Goal: Task Accomplishment & Management: Use online tool/utility

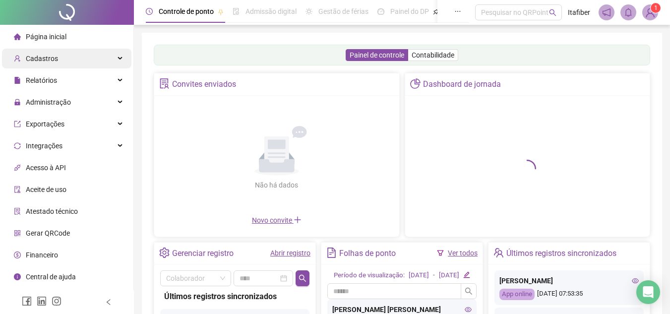
click at [67, 62] on div "Cadastros" at bounding box center [66, 59] width 129 height 20
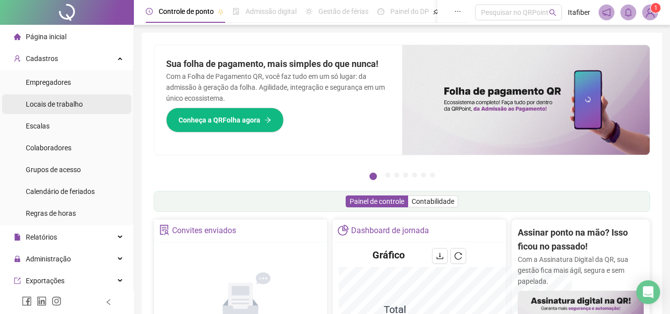
click at [68, 102] on span "Locais de trabalho" at bounding box center [54, 104] width 57 height 8
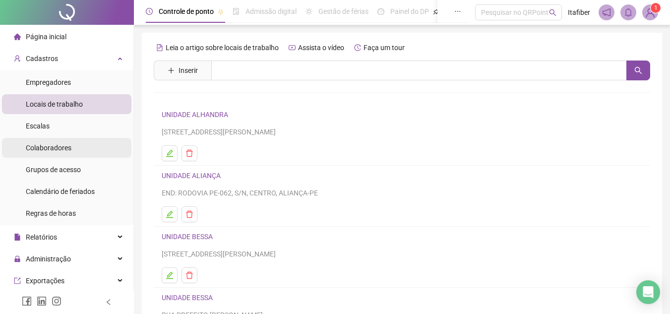
click at [69, 142] on div "Colaboradores" at bounding box center [49, 148] width 46 height 20
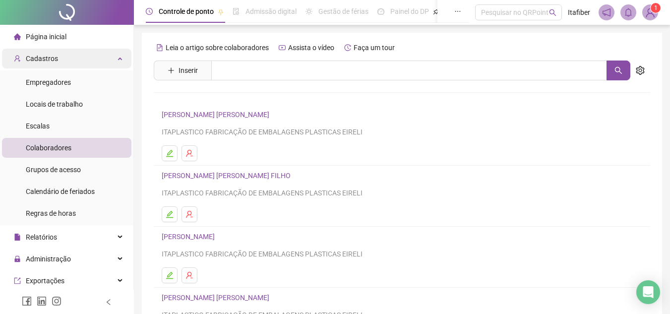
click at [74, 59] on div "Cadastros" at bounding box center [66, 59] width 129 height 20
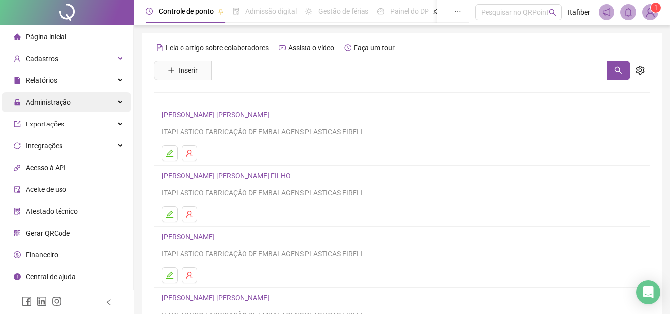
click at [87, 101] on div "Administração" at bounding box center [66, 102] width 129 height 20
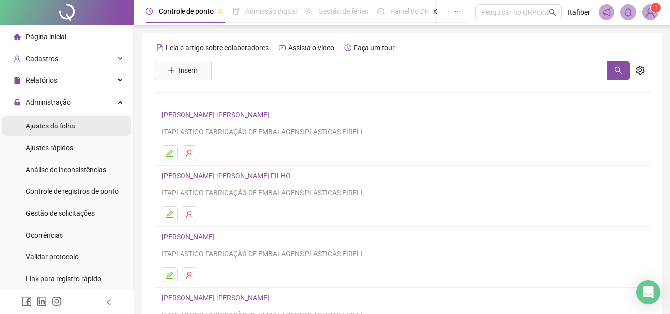
click at [64, 126] on span "Ajustes da folha" at bounding box center [51, 126] width 50 height 8
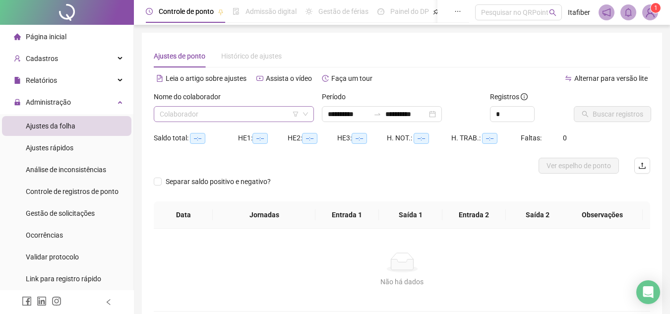
click at [270, 117] on input "search" at bounding box center [229, 114] width 139 height 15
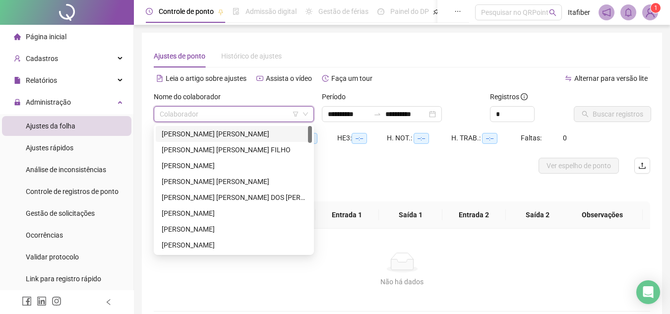
click at [210, 132] on div "[PERSON_NAME] [PERSON_NAME]" at bounding box center [234, 134] width 144 height 11
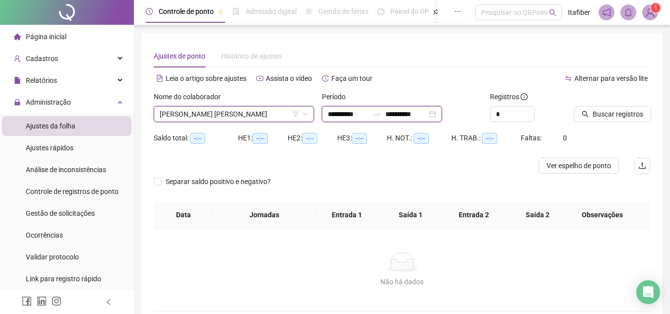
click at [337, 113] on input "**********" at bounding box center [349, 114] width 42 height 11
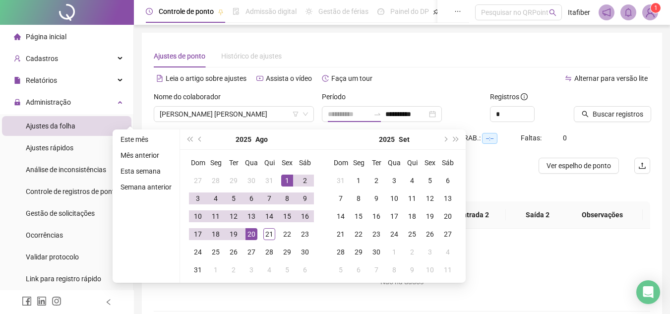
click at [288, 181] on div "1" at bounding box center [287, 181] width 12 height 12
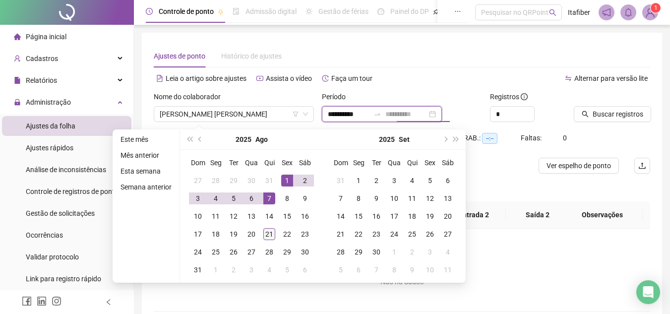
type input "**********"
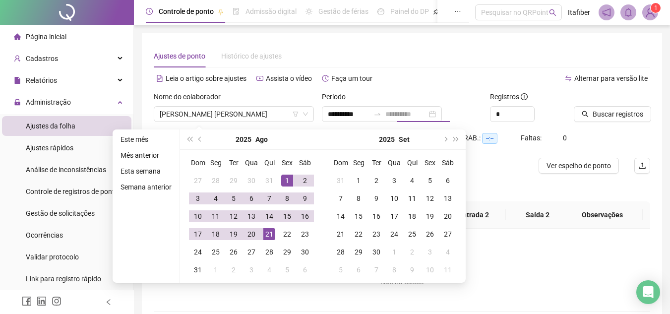
click at [269, 235] on div "21" at bounding box center [269, 234] width 12 height 12
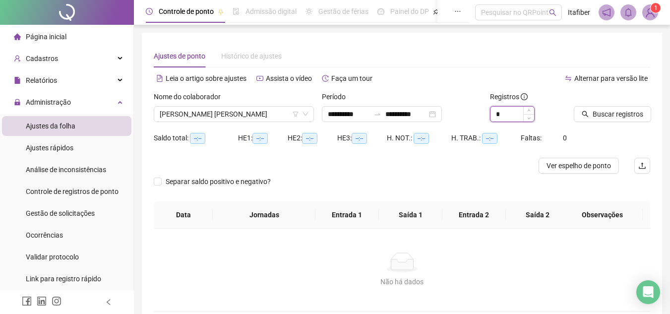
click at [500, 115] on input "*" at bounding box center [513, 114] width 44 height 15
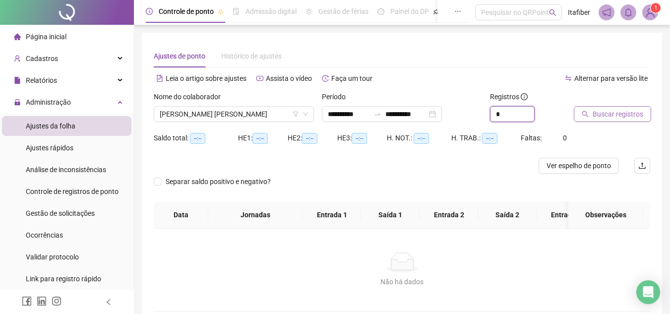
type input "*"
click at [601, 117] on span "Buscar registros" at bounding box center [618, 114] width 51 height 11
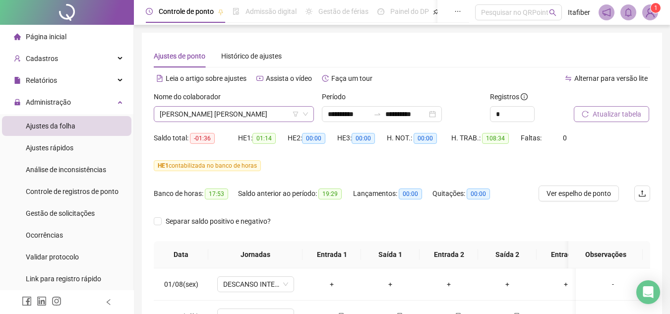
click at [270, 112] on span "[PERSON_NAME] [PERSON_NAME]" at bounding box center [234, 114] width 148 height 15
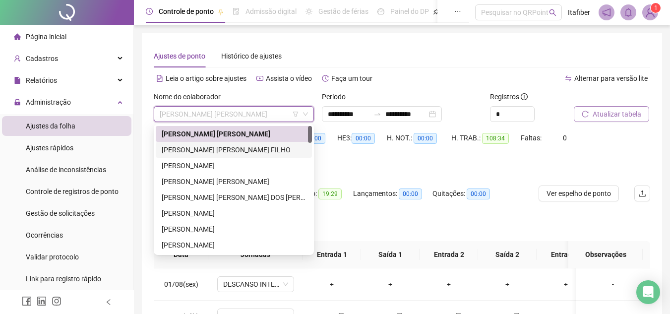
click at [252, 147] on div "[PERSON_NAME] [PERSON_NAME] FILHO" at bounding box center [234, 149] width 144 height 11
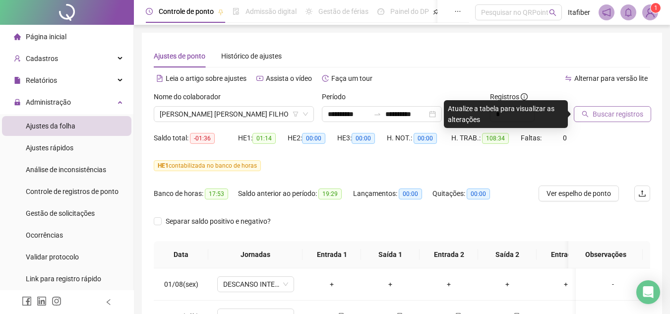
click at [604, 111] on span "Buscar registros" at bounding box center [618, 114] width 51 height 11
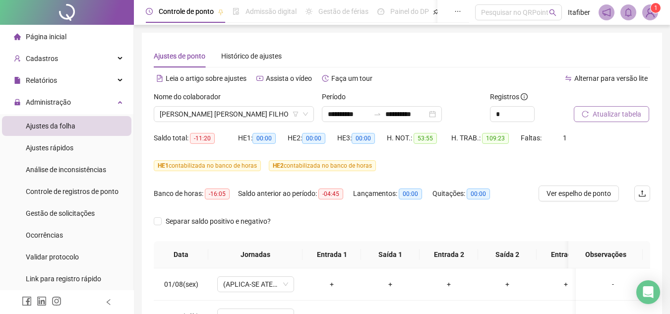
click at [574, 106] on button "Atualizar tabela" at bounding box center [611, 114] width 75 height 16
click at [613, 109] on span "Atualizar tabela" at bounding box center [617, 114] width 49 height 11
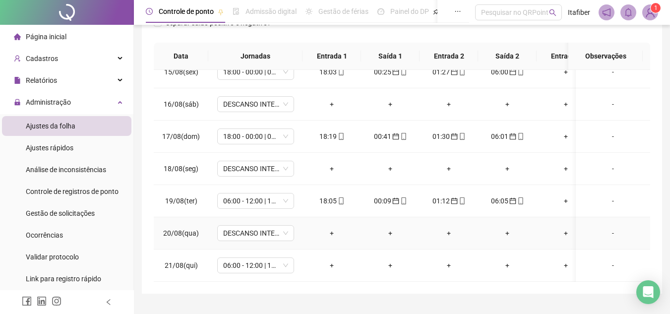
scroll to position [221, 0]
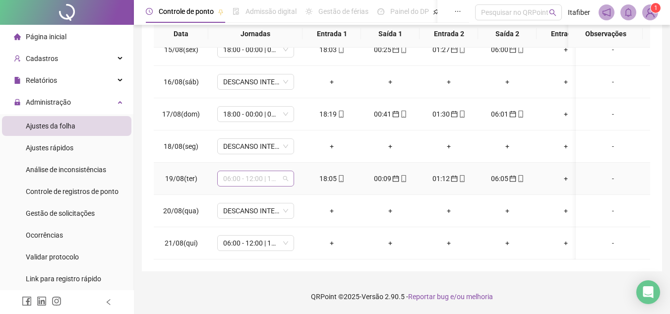
click at [291, 171] on div "06:00 - 12:00 | 13:00 - 18:00" at bounding box center [255, 179] width 77 height 16
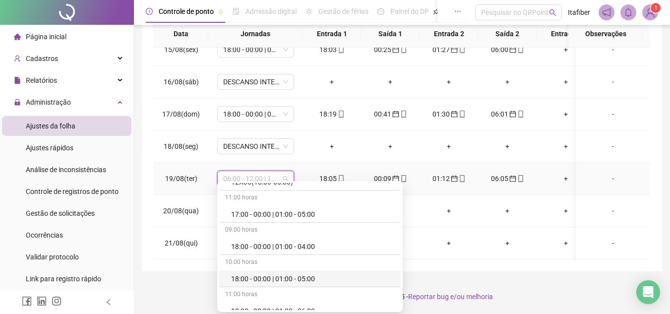
scroll to position [397, 0]
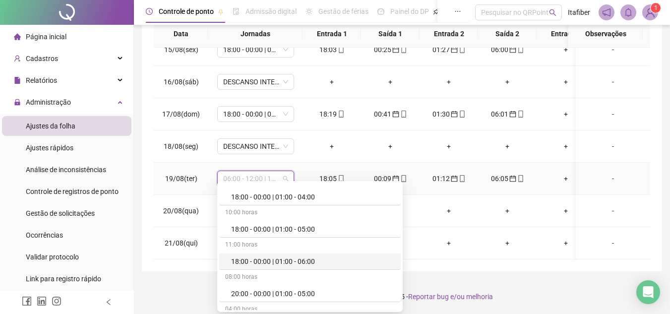
click at [277, 263] on div "18:00 - 00:00 | 01:00 - 06:00" at bounding box center [313, 261] width 164 height 11
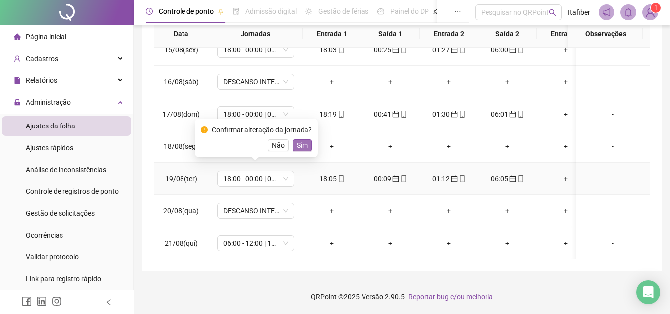
click at [305, 149] on span "Sim" at bounding box center [302, 145] width 11 height 11
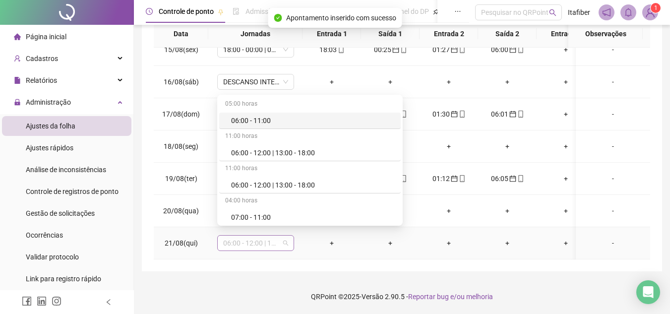
click at [243, 236] on span "06:00 - 12:00 | 13:00 - 18:00" at bounding box center [255, 243] width 65 height 15
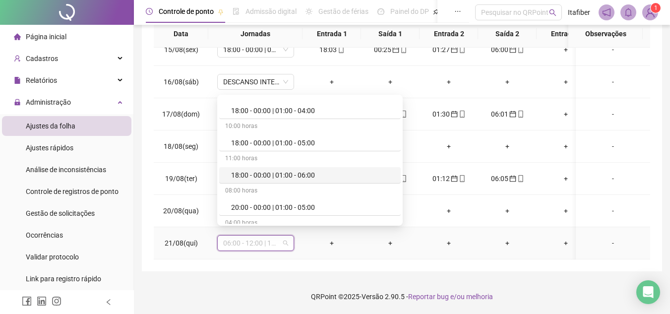
click at [296, 174] on div "18:00 - 00:00 | 01:00 - 06:00" at bounding box center [313, 175] width 164 height 11
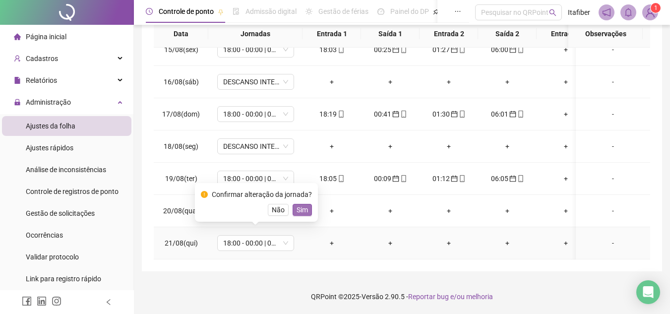
click at [301, 207] on span "Sim" at bounding box center [302, 209] width 11 height 11
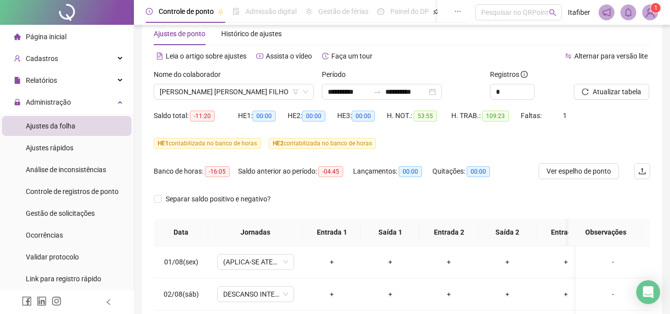
scroll to position [0, 0]
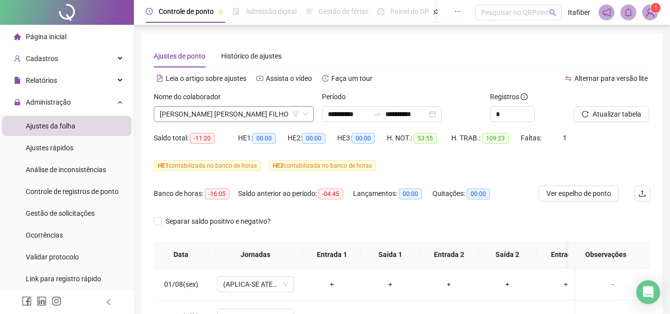
click at [230, 108] on span "[PERSON_NAME] [PERSON_NAME] FILHO" at bounding box center [234, 114] width 148 height 15
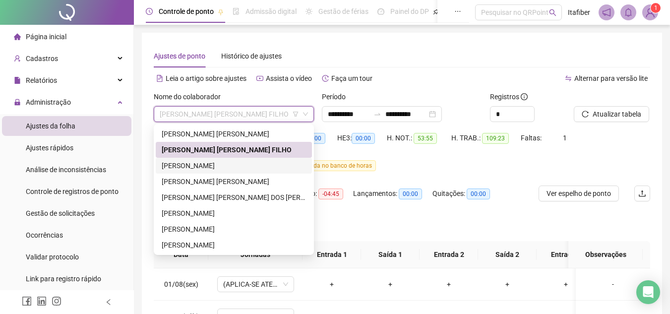
click at [239, 165] on div "[PERSON_NAME]" at bounding box center [234, 165] width 144 height 11
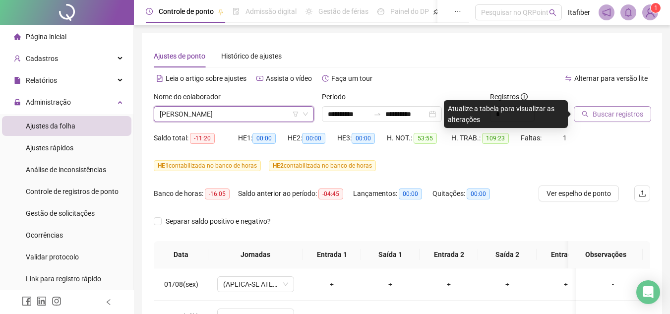
click at [630, 111] on span "Buscar registros" at bounding box center [618, 114] width 51 height 11
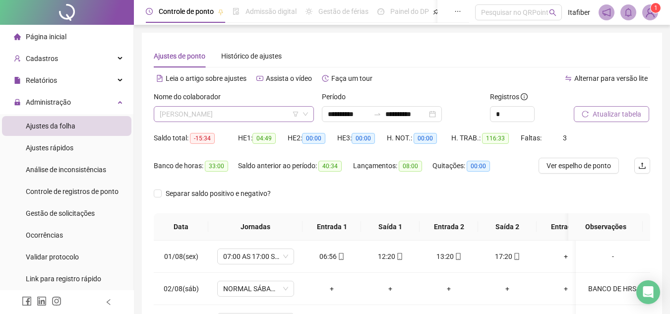
click at [274, 116] on span "[PERSON_NAME]" at bounding box center [234, 114] width 148 height 15
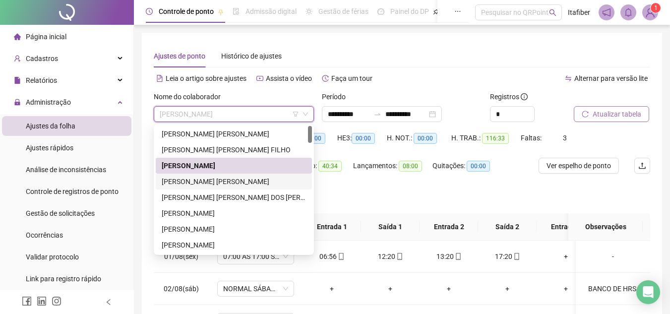
click at [230, 183] on div "[PERSON_NAME] [PERSON_NAME]" at bounding box center [234, 181] width 144 height 11
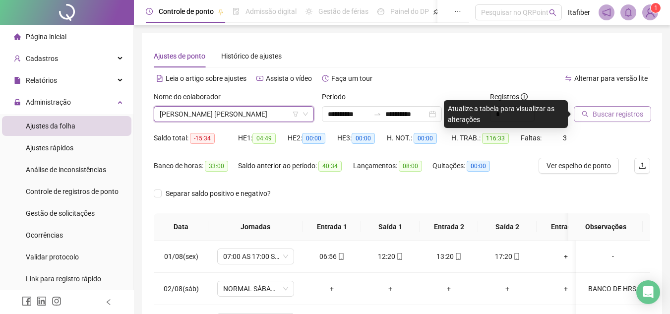
click at [601, 109] on span "Buscar registros" at bounding box center [618, 114] width 51 height 11
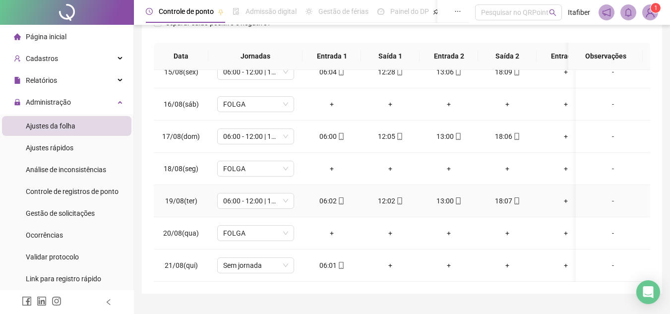
scroll to position [221, 0]
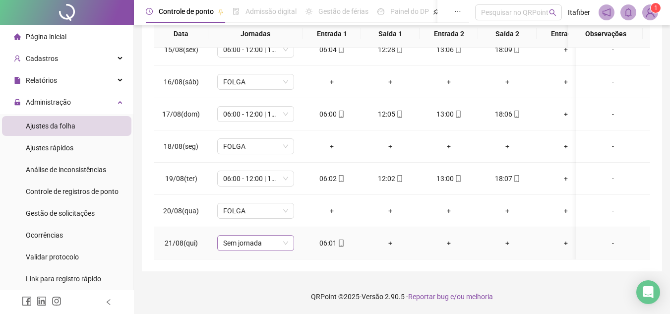
click at [285, 236] on span "Sem jornada" at bounding box center [255, 243] width 65 height 15
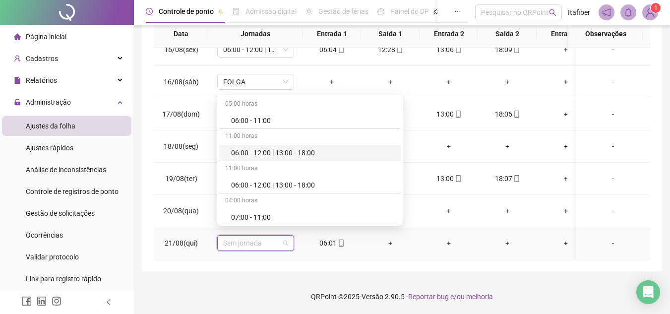
click at [294, 154] on div "06:00 - 12:00 | 13:00 - 18:00" at bounding box center [313, 152] width 164 height 11
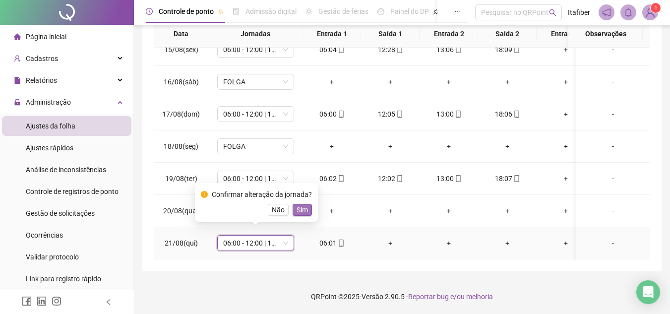
click at [299, 208] on span "Sim" at bounding box center [302, 209] width 11 height 11
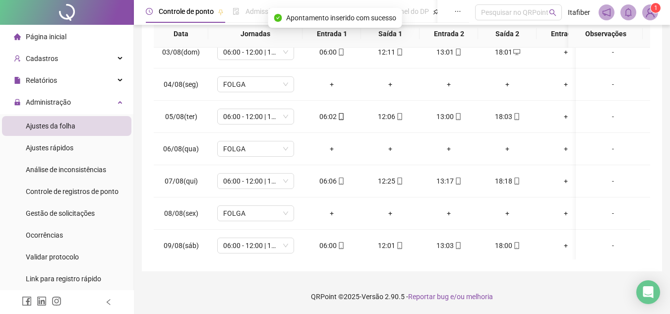
scroll to position [0, 0]
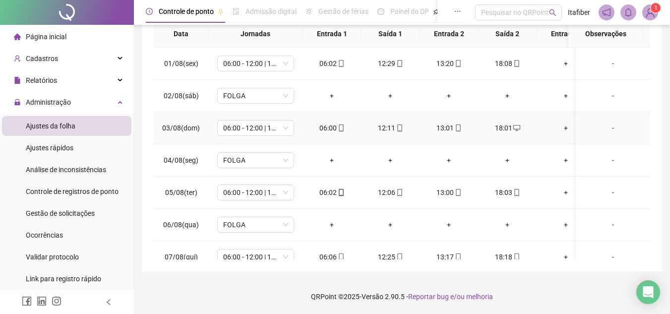
click at [407, 120] on td "12:11" at bounding box center [390, 128] width 59 height 32
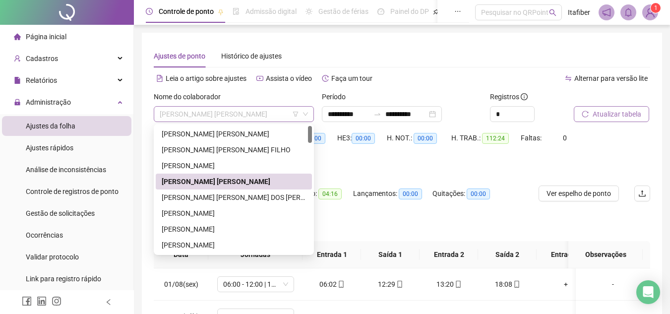
click at [272, 109] on span "[PERSON_NAME] [PERSON_NAME]" at bounding box center [234, 114] width 148 height 15
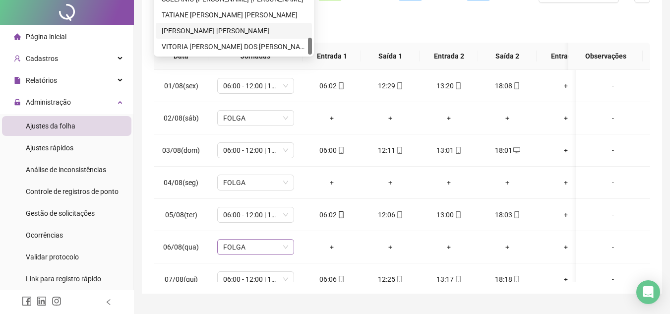
scroll to position [221, 0]
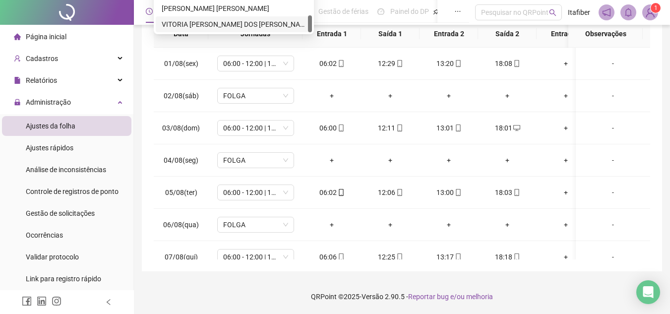
click at [225, 30] on div "VITORIA [PERSON_NAME] DOS [PERSON_NAME]" at bounding box center [234, 24] width 156 height 16
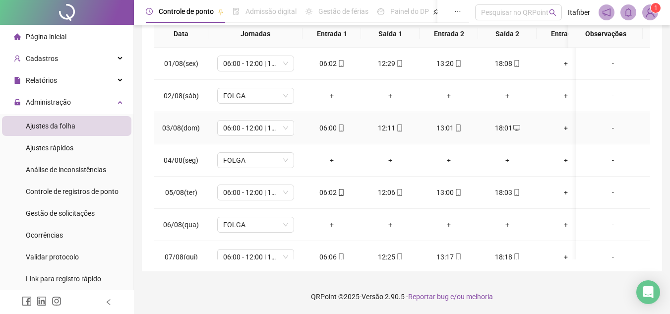
scroll to position [0, 0]
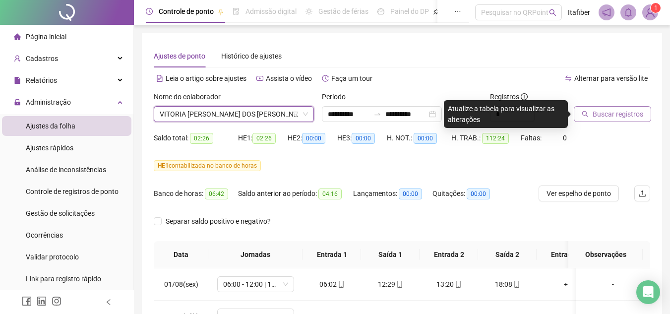
click at [589, 115] on icon "search" at bounding box center [585, 114] width 7 height 7
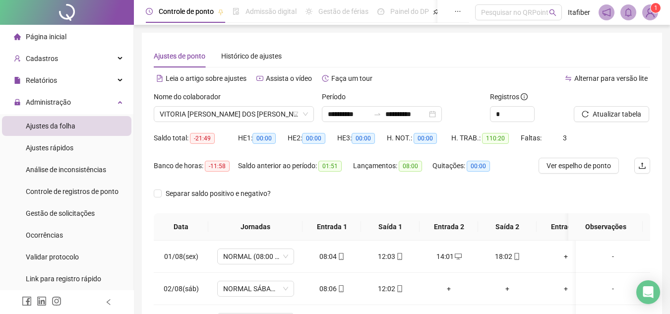
click at [88, 36] on li "Página inicial" at bounding box center [66, 37] width 129 height 20
